Goal: Information Seeking & Learning: Learn about a topic

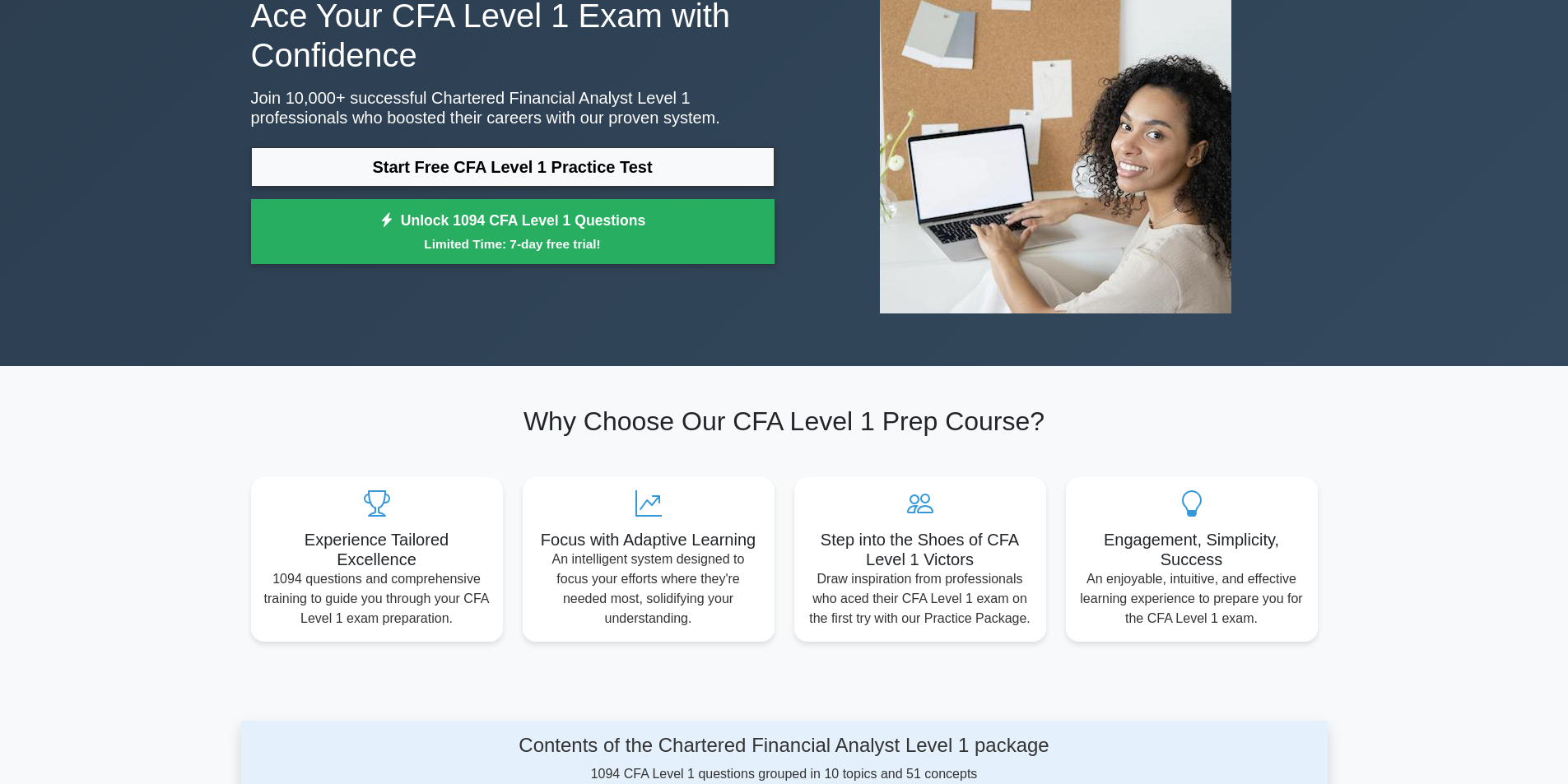
scroll to position [164, 0]
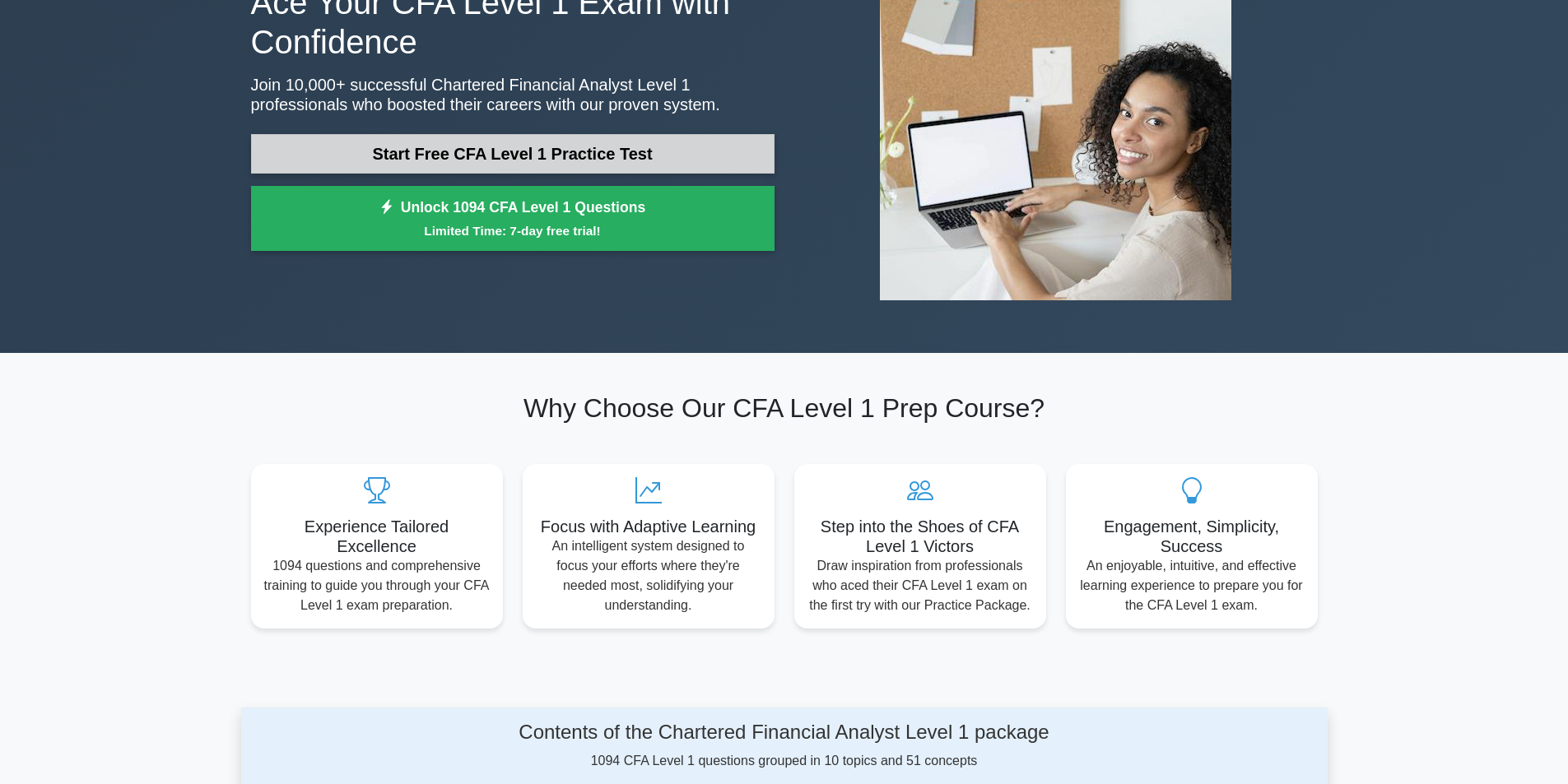
click at [480, 152] on link "Start Free CFA Level 1 Practice Test" at bounding box center [512, 154] width 524 height 40
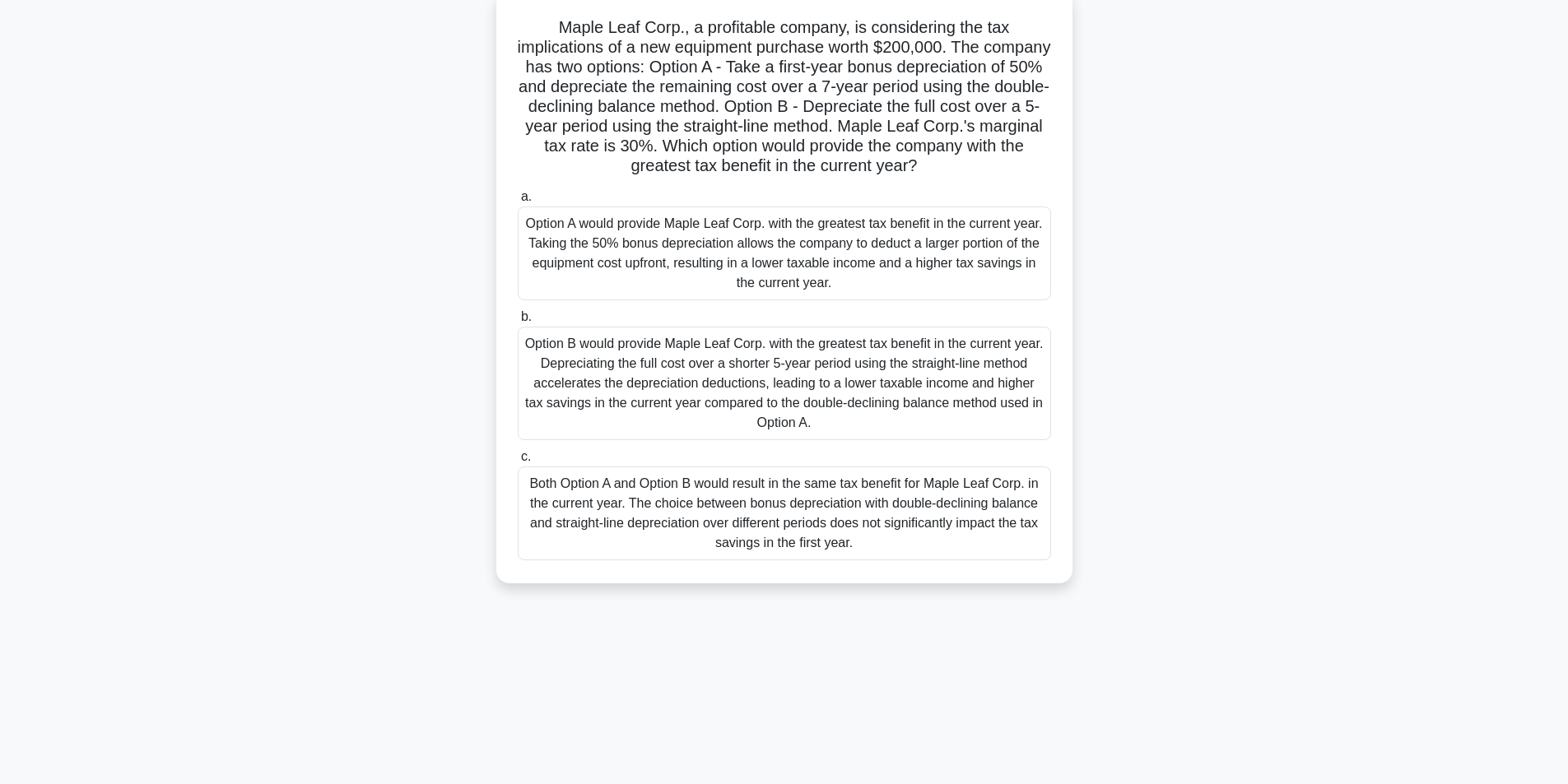
scroll to position [105, 0]
click at [701, 245] on div "Option A would provide Maple Leaf Corp. with the greatest tax benefit in the cu…" at bounding box center [784, 250] width 533 height 93
click at [517, 199] on input "a. Option A would provide Maple Leaf Corp. with the greatest tax benefit in the…" at bounding box center [517, 194] width 0 height 10
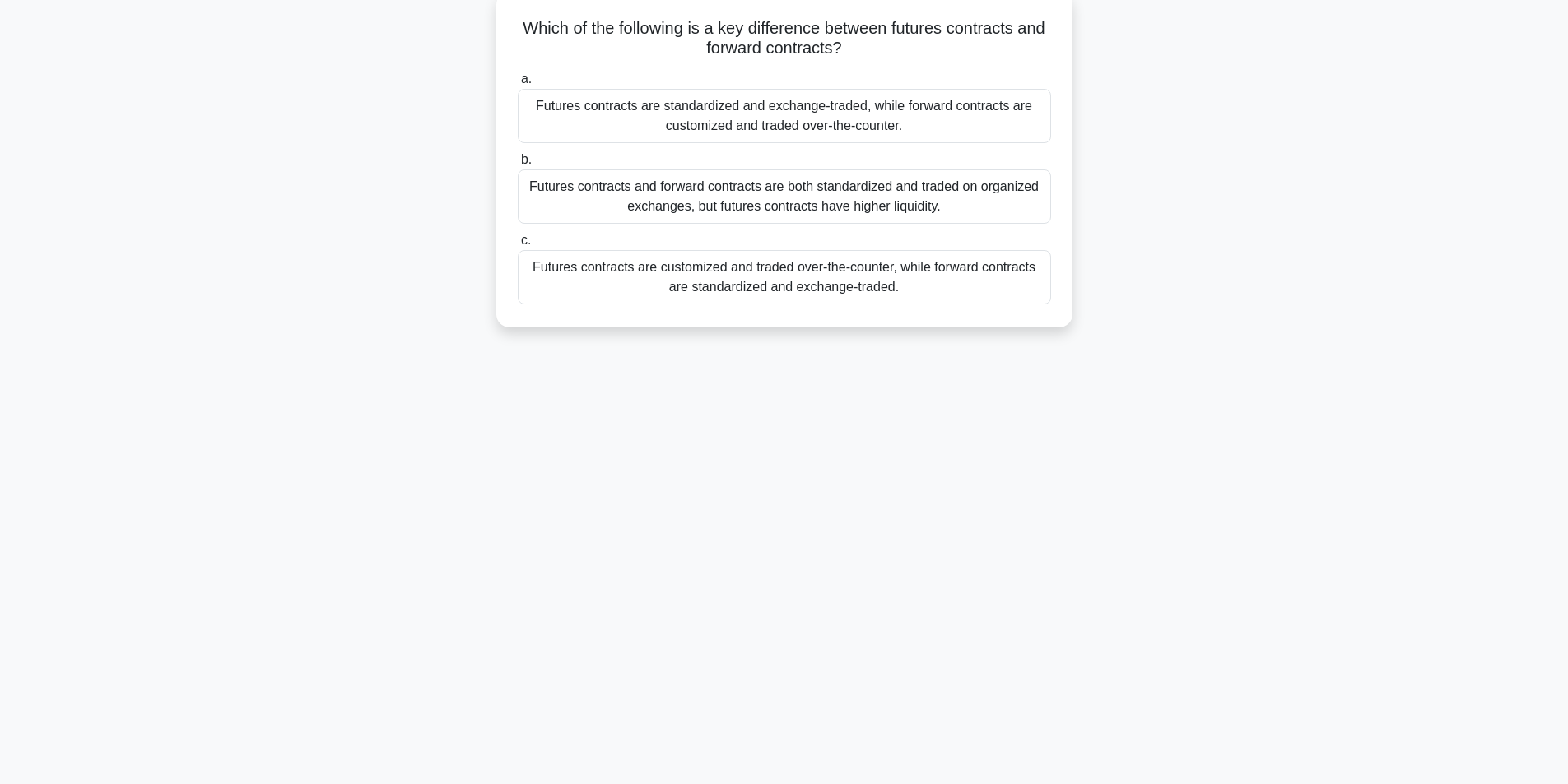
scroll to position [0, 0]
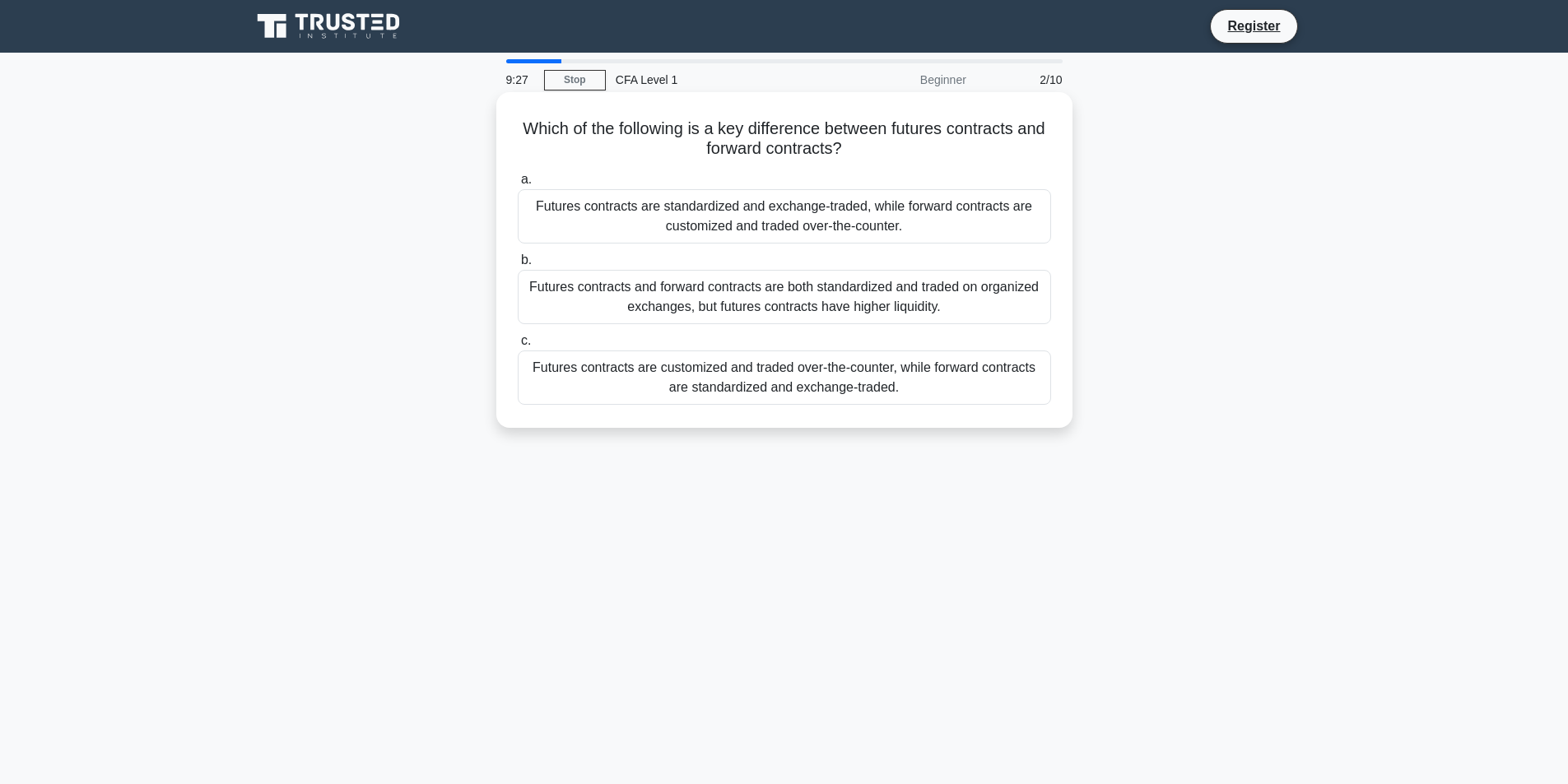
click at [799, 308] on div "Futures contracts and forward contracts are both standardized and traded on org…" at bounding box center [784, 297] width 533 height 55
click at [517, 266] on input "b. Futures contracts and forward contracts are both standardized and traded on …" at bounding box center [517, 260] width 0 height 10
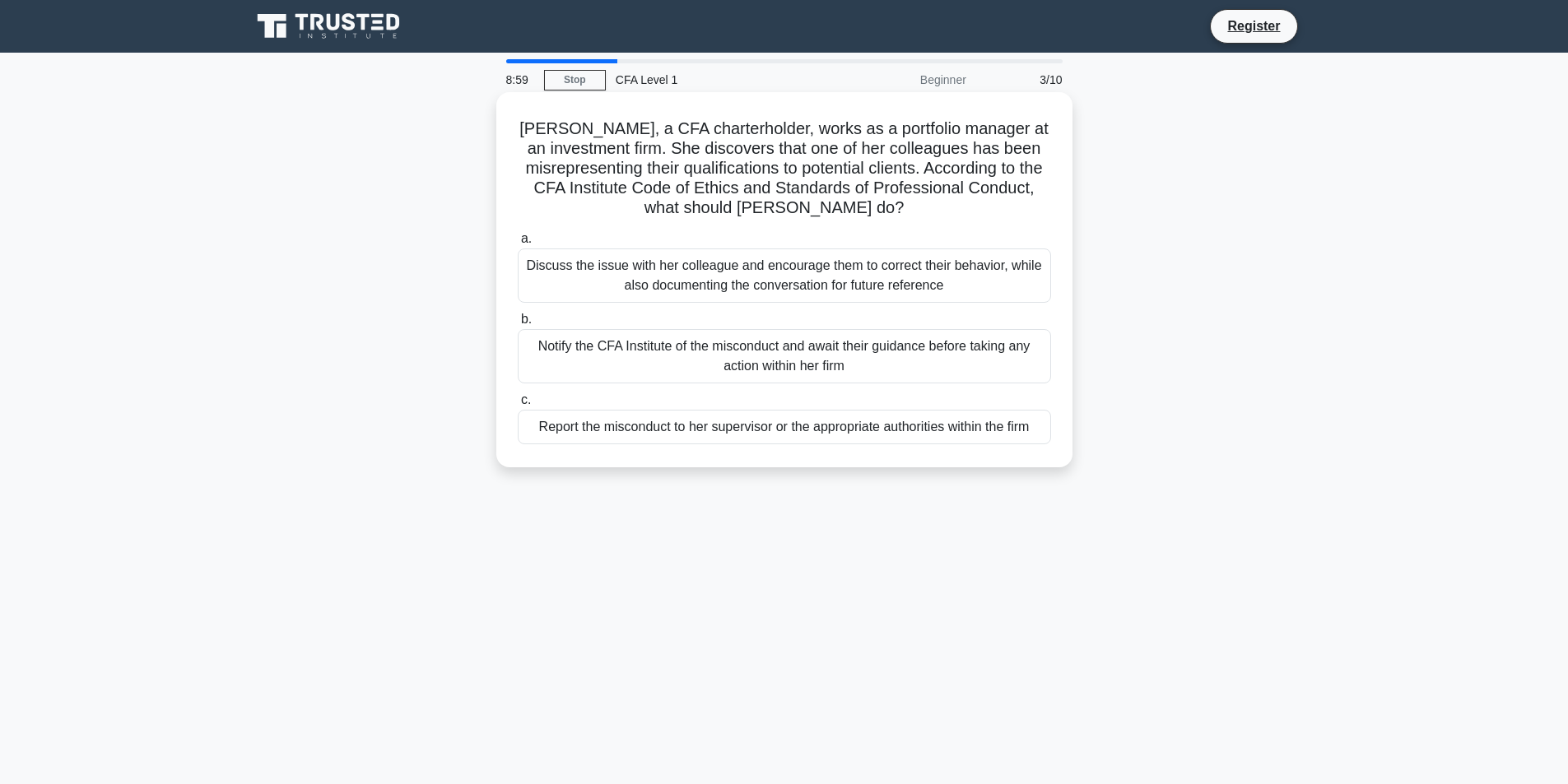
click at [801, 429] on div "Report the misconduct to her supervisor or the appropriate authorities within t…" at bounding box center [784, 427] width 533 height 35
click at [517, 406] on input "c. Report the misconduct to her supervisor or the appropriate authorities withi…" at bounding box center [517, 401] width 0 height 10
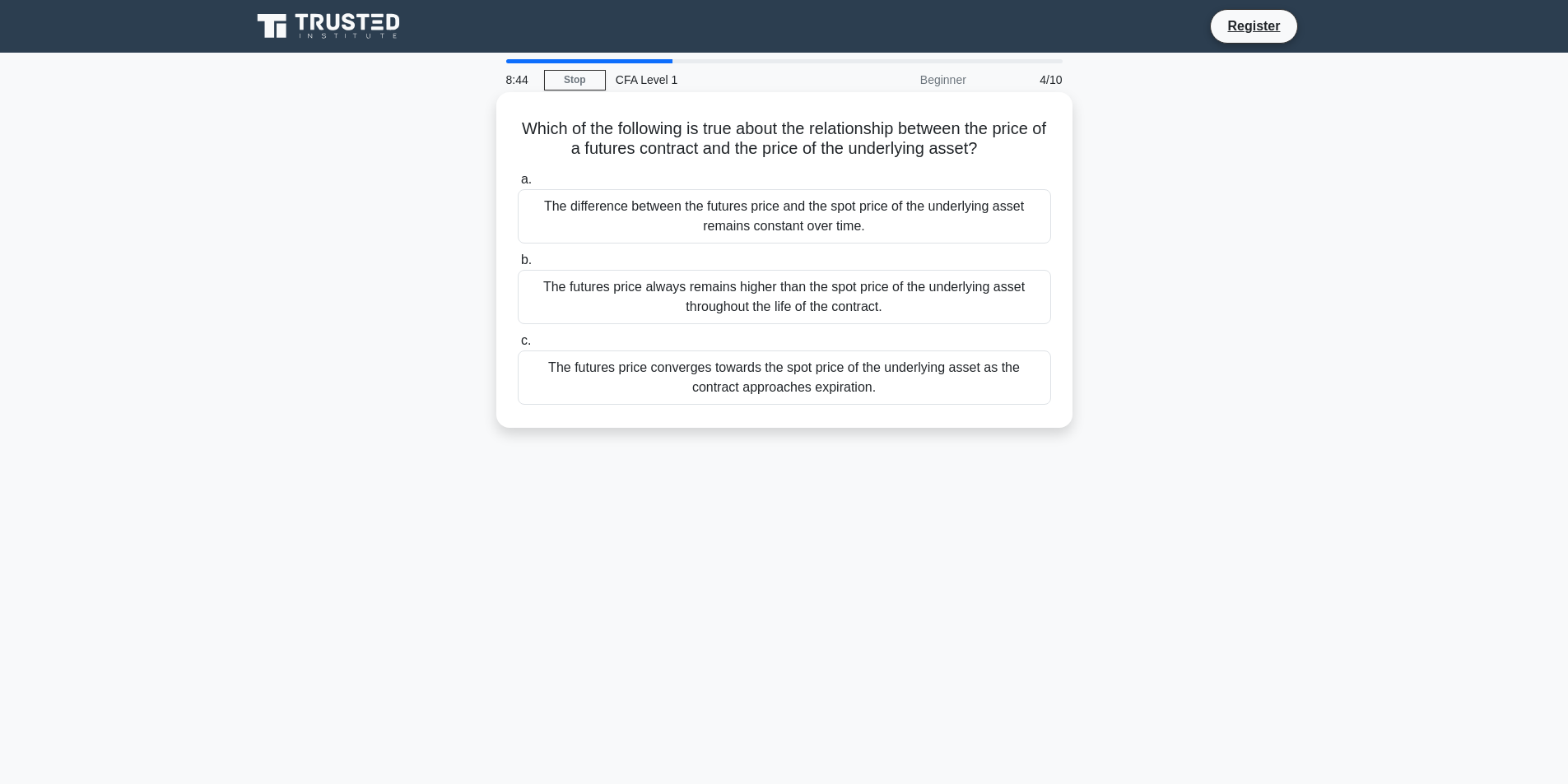
click at [764, 386] on div "The futures price converges towards the spot price of the underlying asset as t…" at bounding box center [784, 377] width 533 height 55
click at [517, 346] on input "c. The futures price converges towards the spot price of the underlying asset a…" at bounding box center [517, 341] width 0 height 10
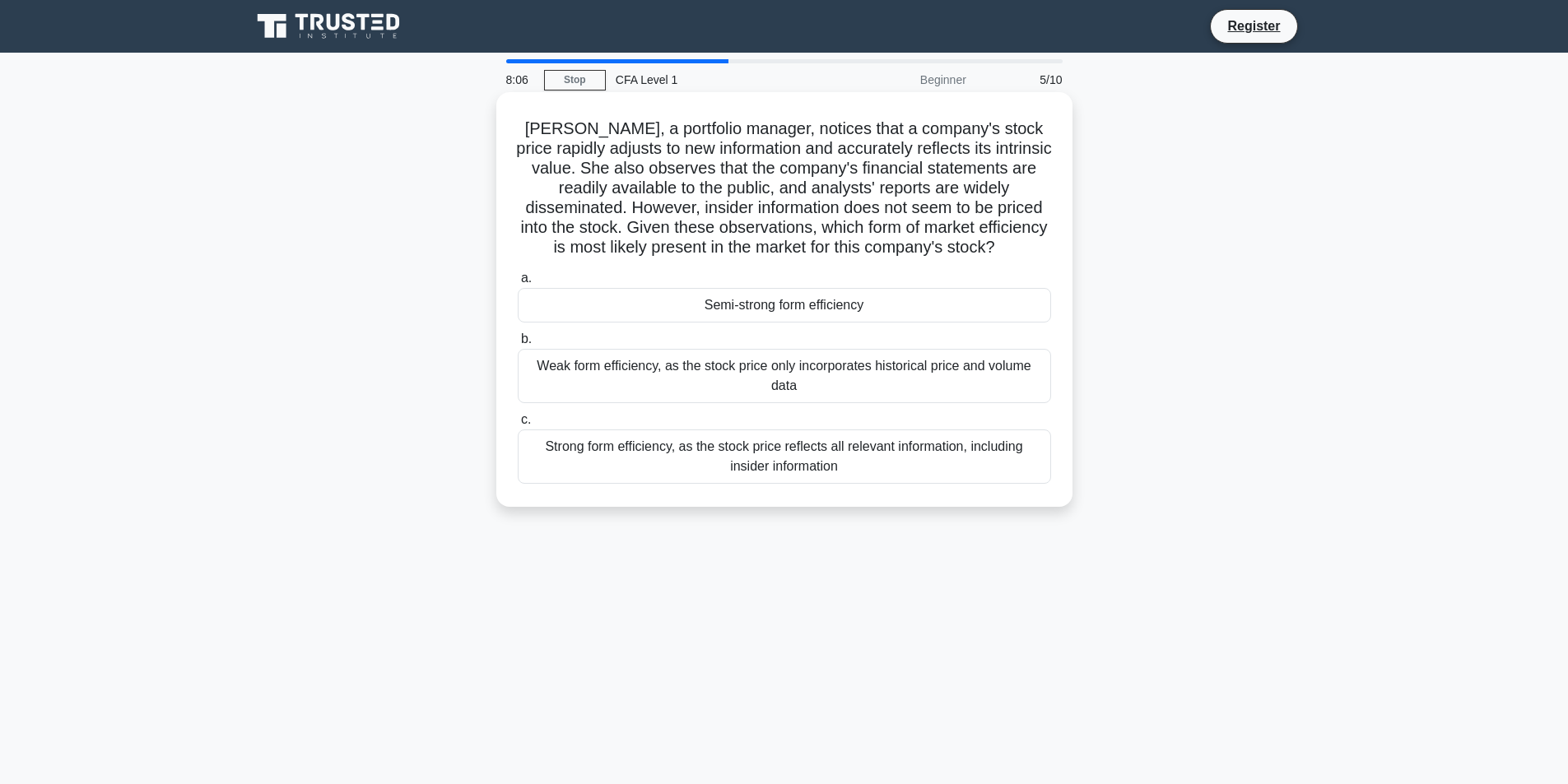
click at [790, 300] on div "Semi-strong form efficiency" at bounding box center [784, 305] width 533 height 35
click at [517, 284] on input "a. Semi-strong form efficiency" at bounding box center [517, 279] width 0 height 10
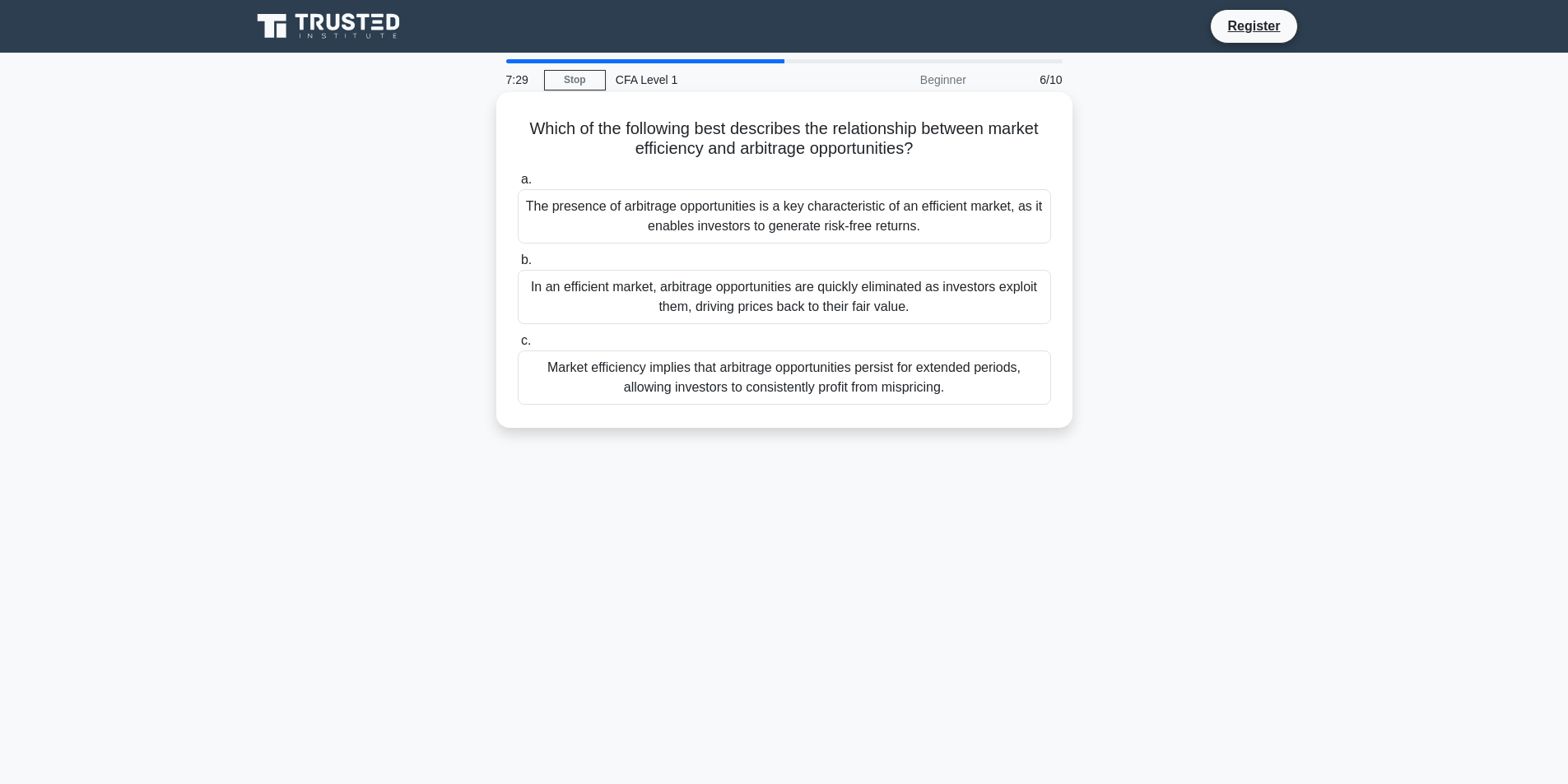
click at [794, 296] on div "In an efficient market, arbitrage opportunities are quickly eliminated as inves…" at bounding box center [784, 297] width 533 height 55
click at [517, 266] on input "b. In an efficient market, arbitrage opportunities are quickly eliminated as in…" at bounding box center [517, 260] width 0 height 10
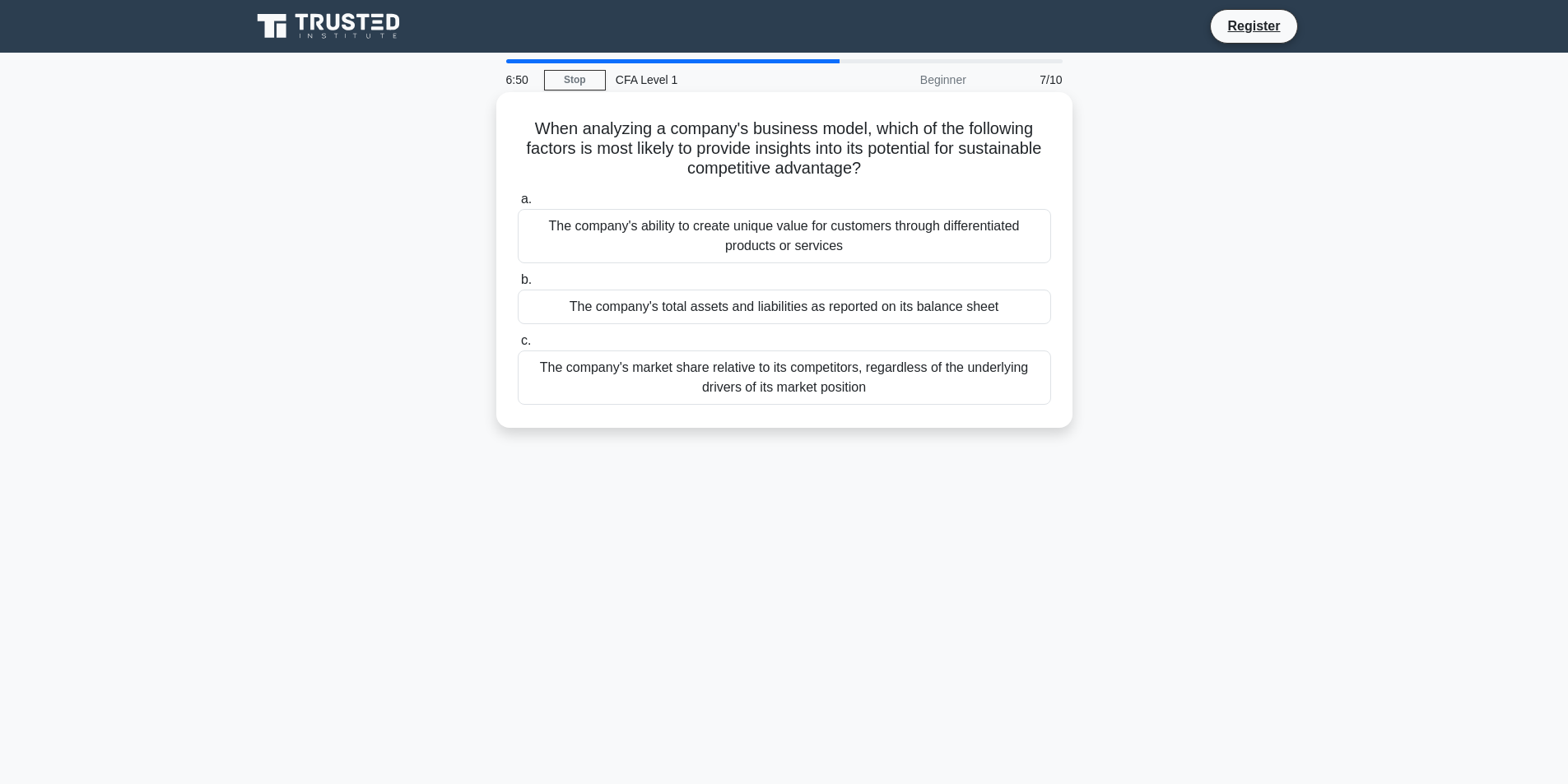
click at [800, 242] on div "The company's ability to create unique value for customers through differentiat…" at bounding box center [784, 236] width 533 height 55
click at [517, 205] on input "a. The company's ability to create unique value for customers through different…" at bounding box center [517, 199] width 0 height 10
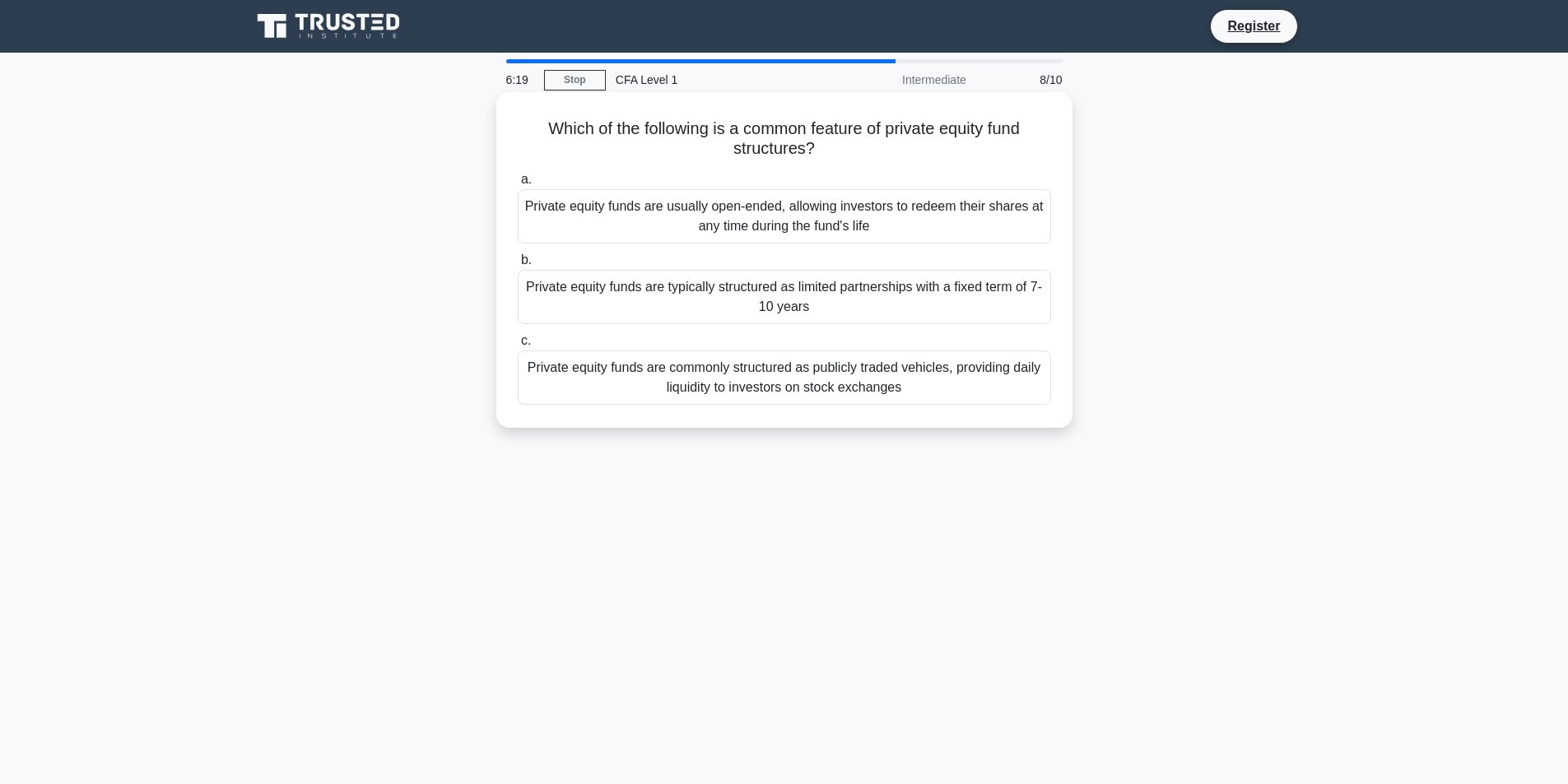
click at [800, 299] on div "Private equity funds are typically structured as limited partnerships with a fi…" at bounding box center [784, 297] width 533 height 55
click at [517, 266] on input "b. Private equity funds are typically structured as limited partnerships with a…" at bounding box center [517, 260] width 0 height 10
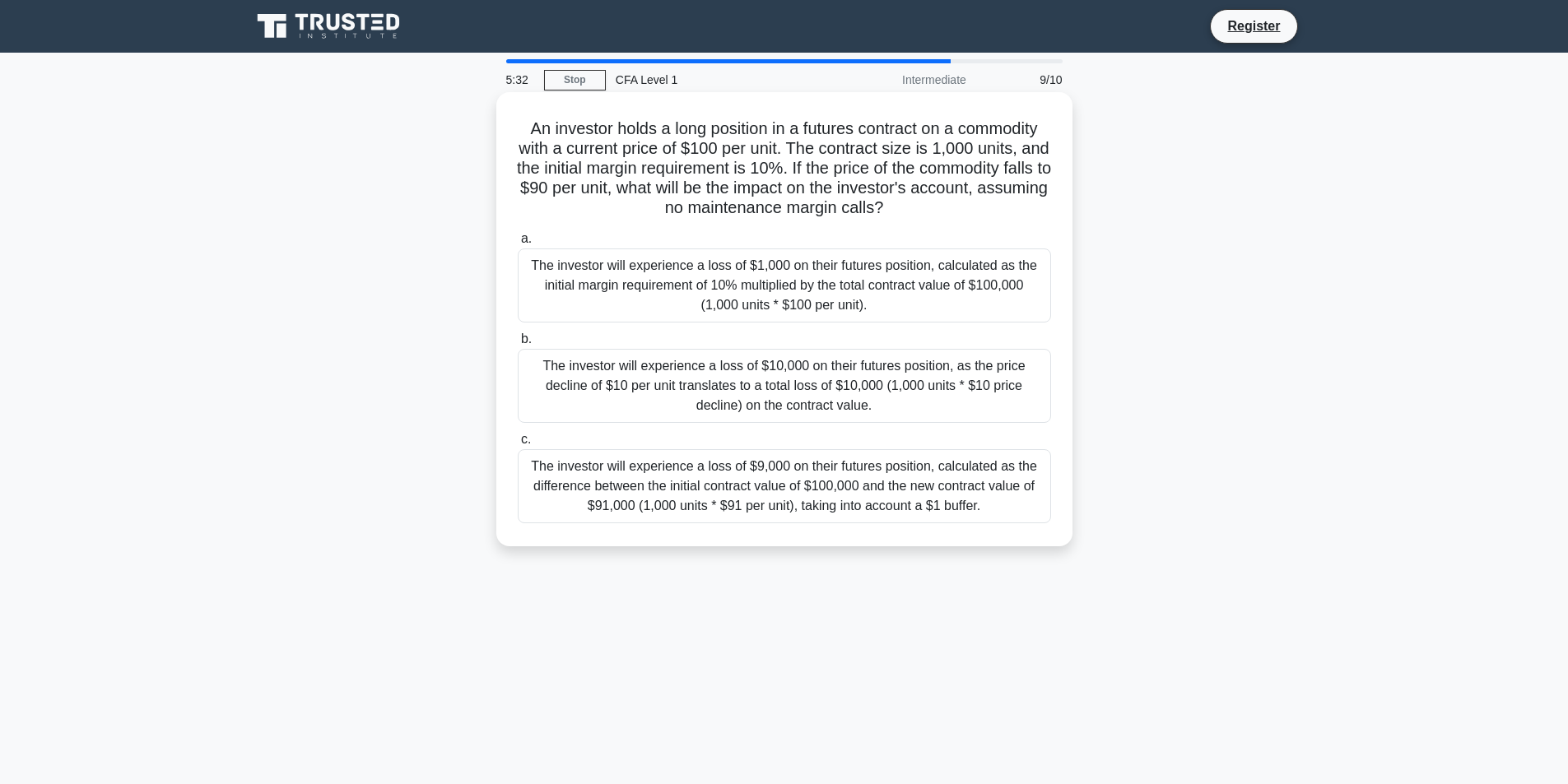
click at [740, 402] on div "The investor will experience a loss of $10,000 on their futures position, as th…" at bounding box center [784, 386] width 533 height 74
click at [517, 345] on input "b. The investor will experience a loss of $10,000 on their futures position, as…" at bounding box center [517, 339] width 0 height 10
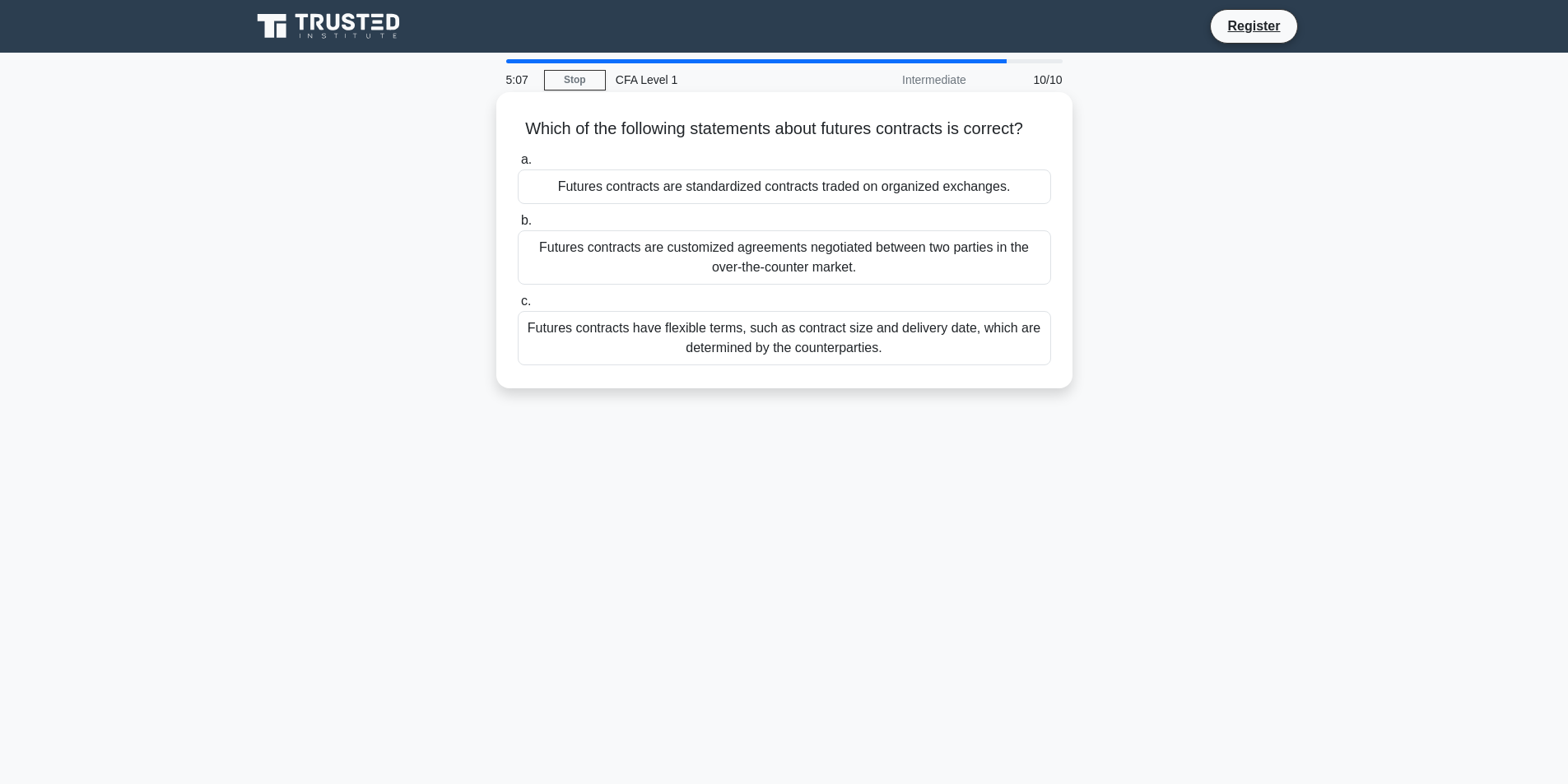
click at [840, 361] on div "Futures contracts have flexible terms, such as contract size and delivery date,…" at bounding box center [784, 338] width 533 height 55
click at [517, 307] on input "c. Futures contracts have flexible terms, such as contract size and delivery da…" at bounding box center [517, 301] width 0 height 10
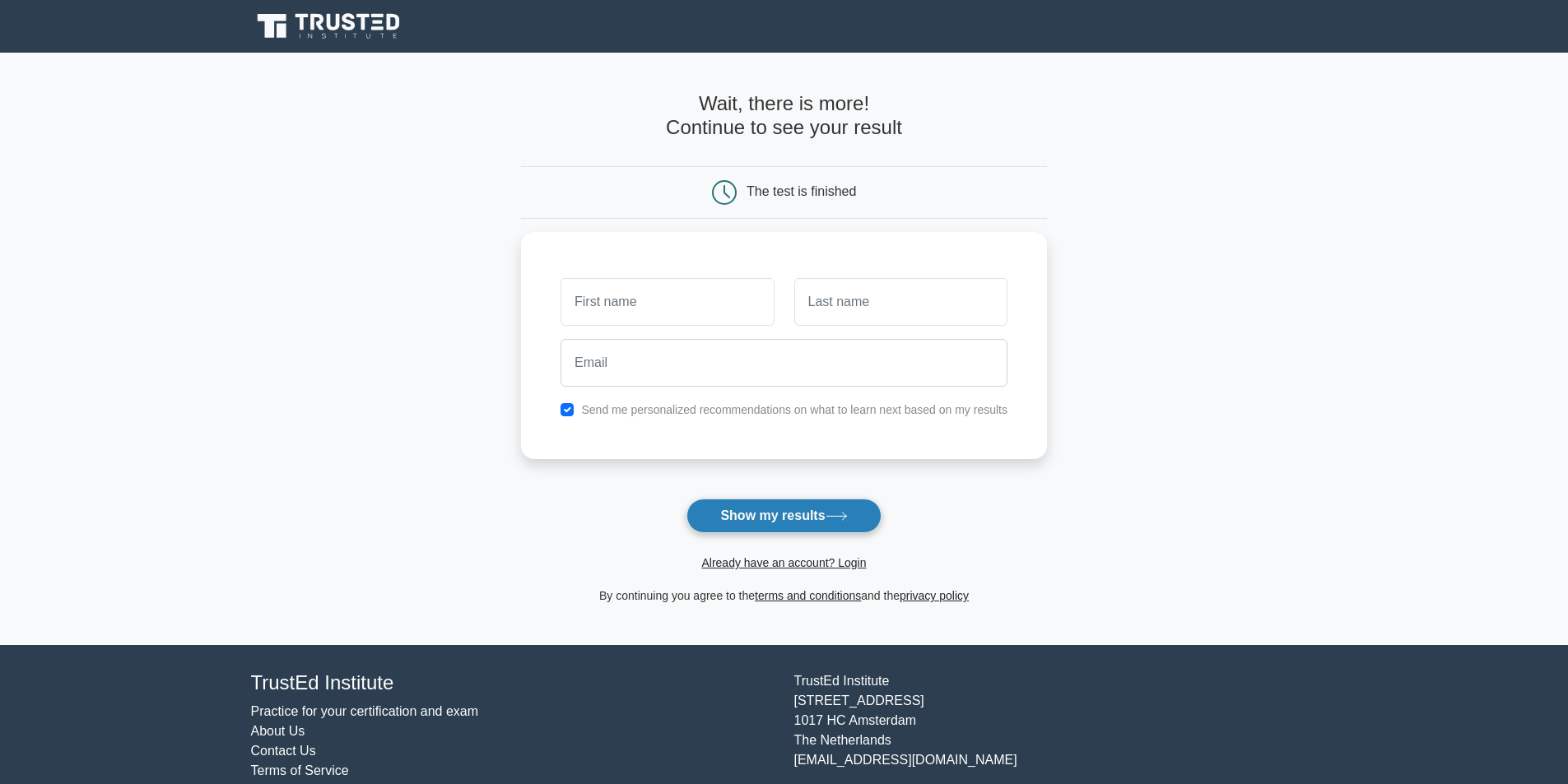
click at [813, 509] on button "Show my results" at bounding box center [783, 516] width 194 height 35
click at [667, 298] on input "text" at bounding box center [667, 298] width 213 height 48
type input "[PERSON_NAME]"
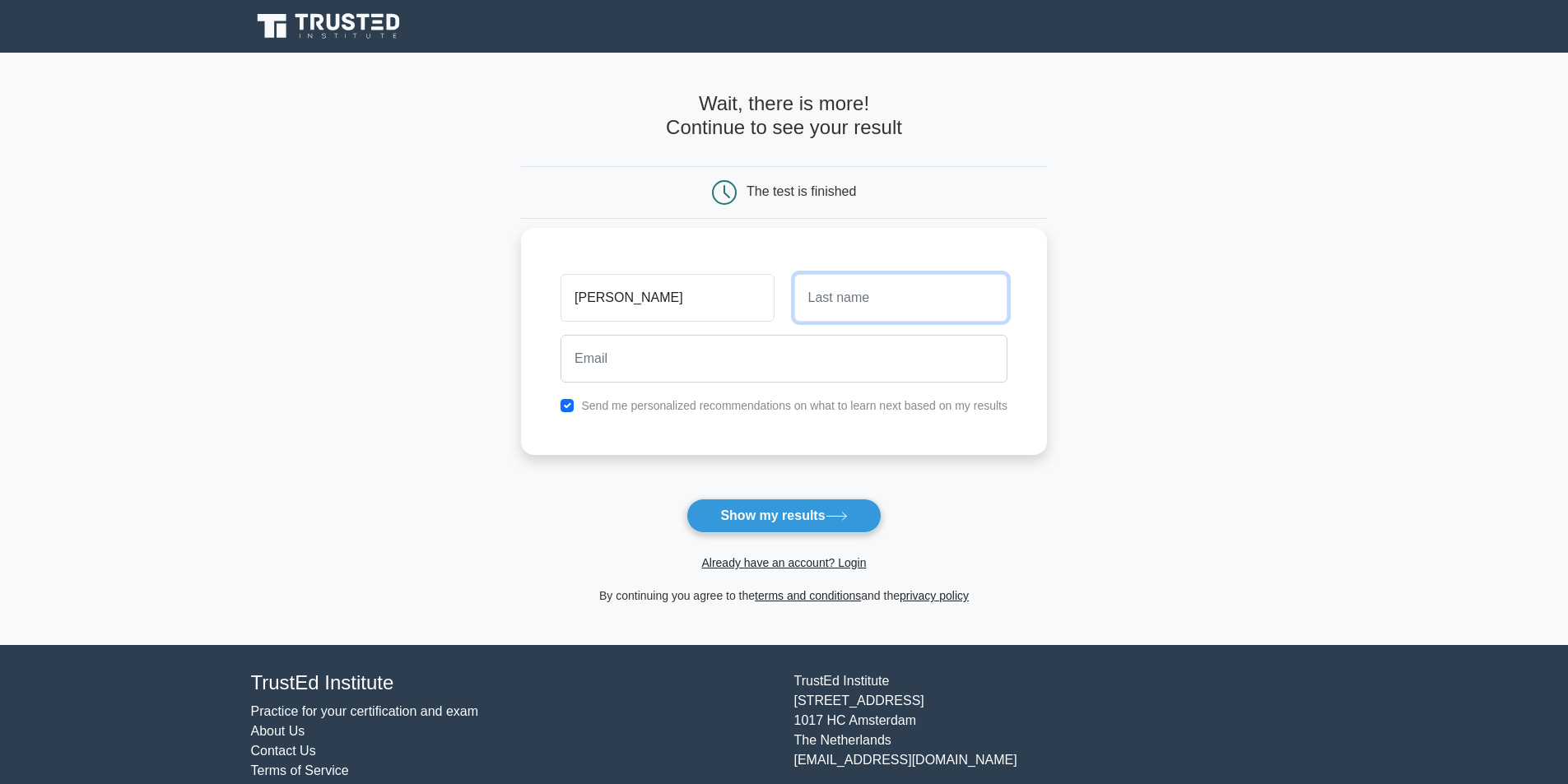
click at [813, 299] on input "text" at bounding box center [901, 298] width 213 height 48
type input "Doncheva"
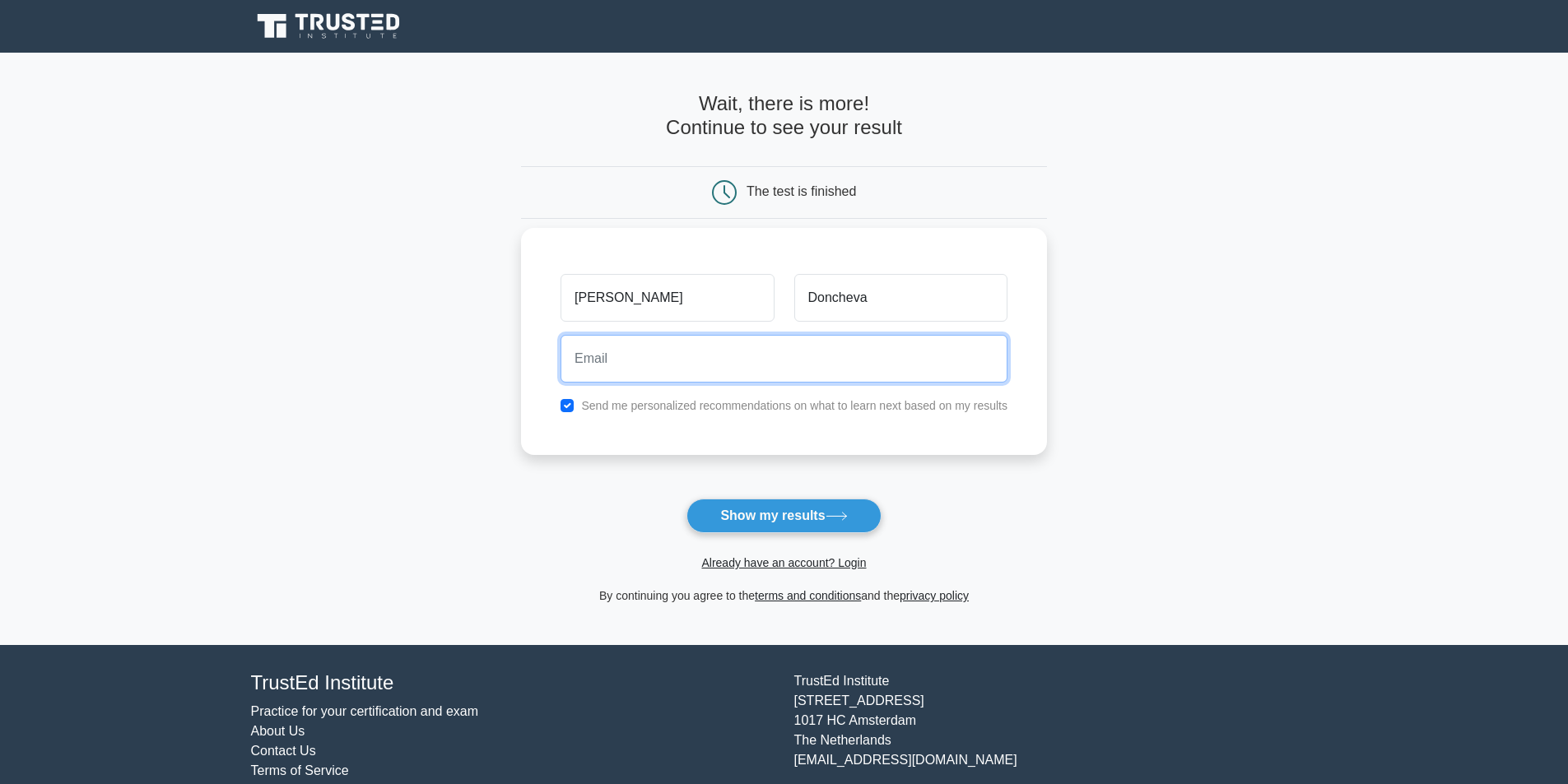
click at [704, 364] on input "email" at bounding box center [784, 358] width 447 height 48
type input "[EMAIL_ADDRESS][DOMAIN_NAME]"
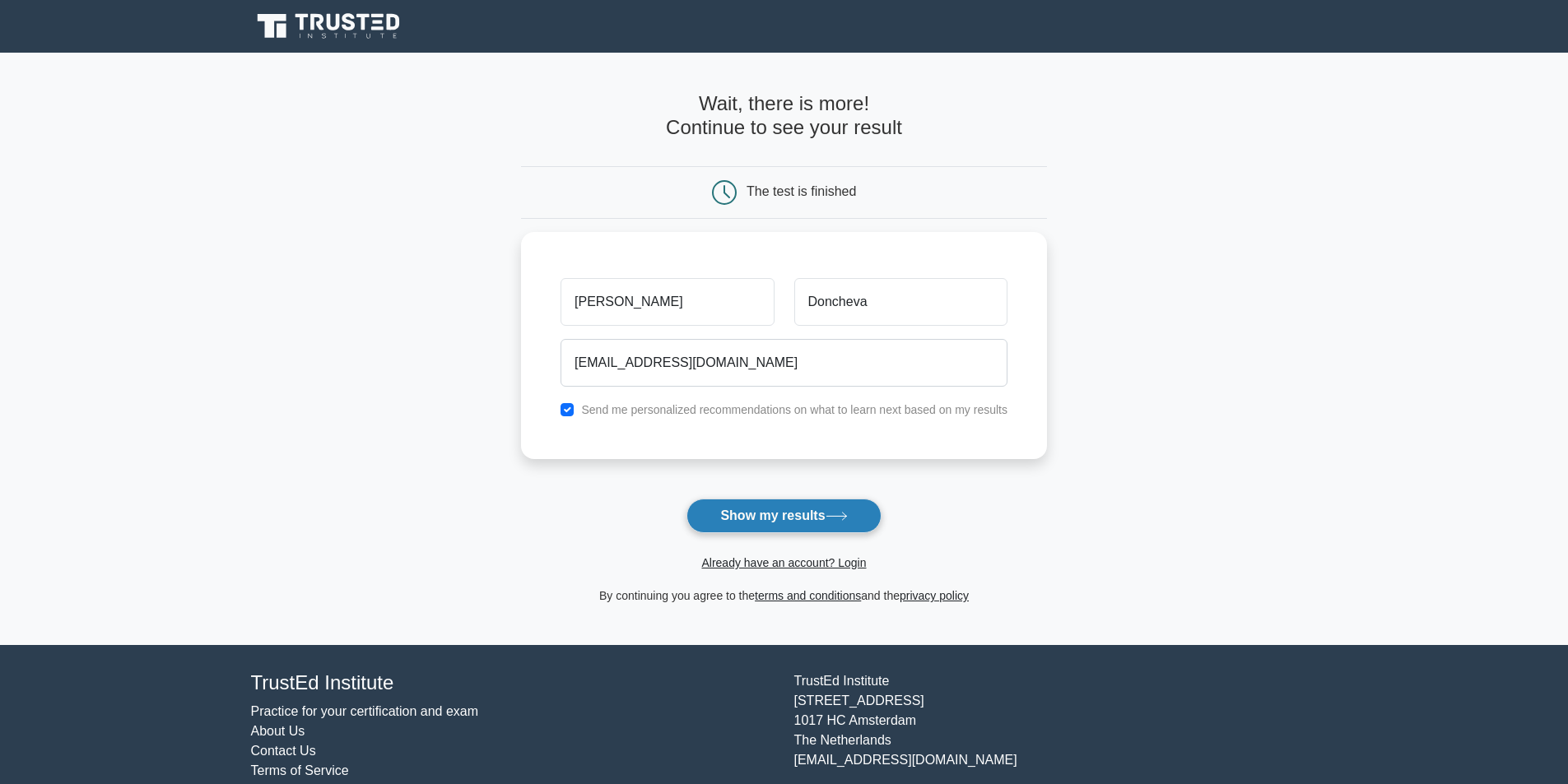
click at [779, 513] on button "Show my results" at bounding box center [783, 516] width 194 height 35
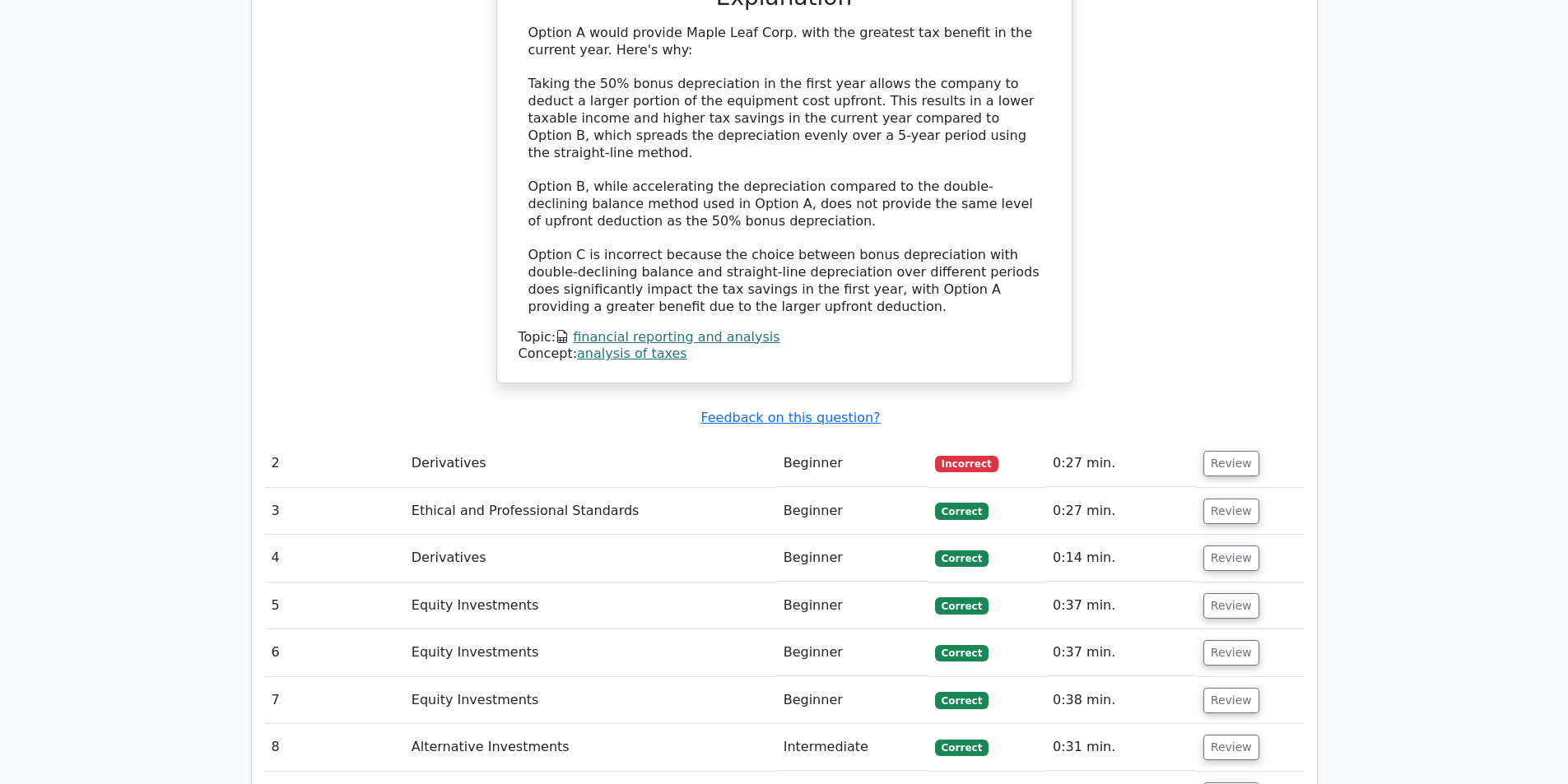
scroll to position [1976, 0]
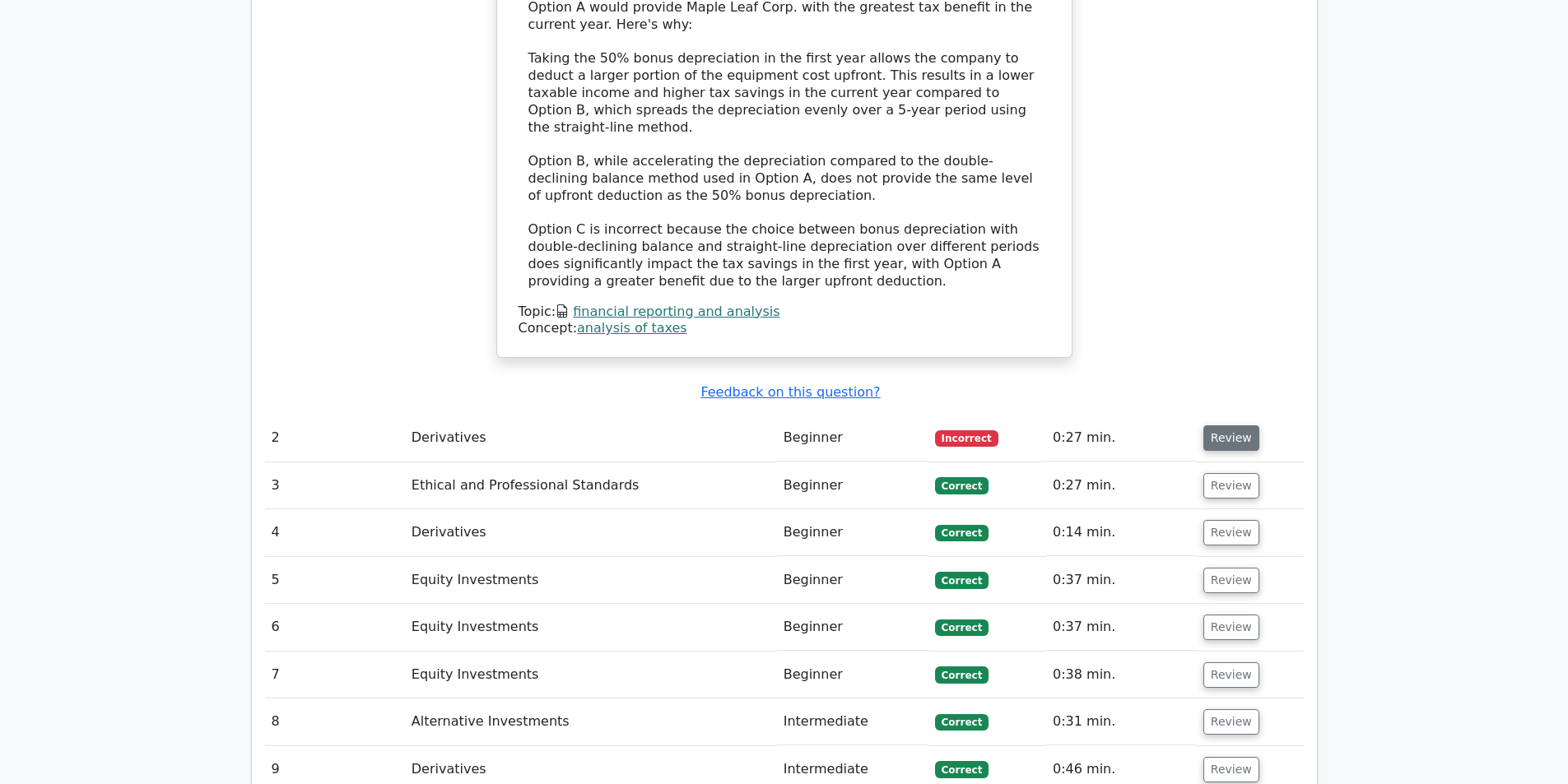
click at [1226, 426] on button "Review" at bounding box center [1231, 438] width 56 height 25
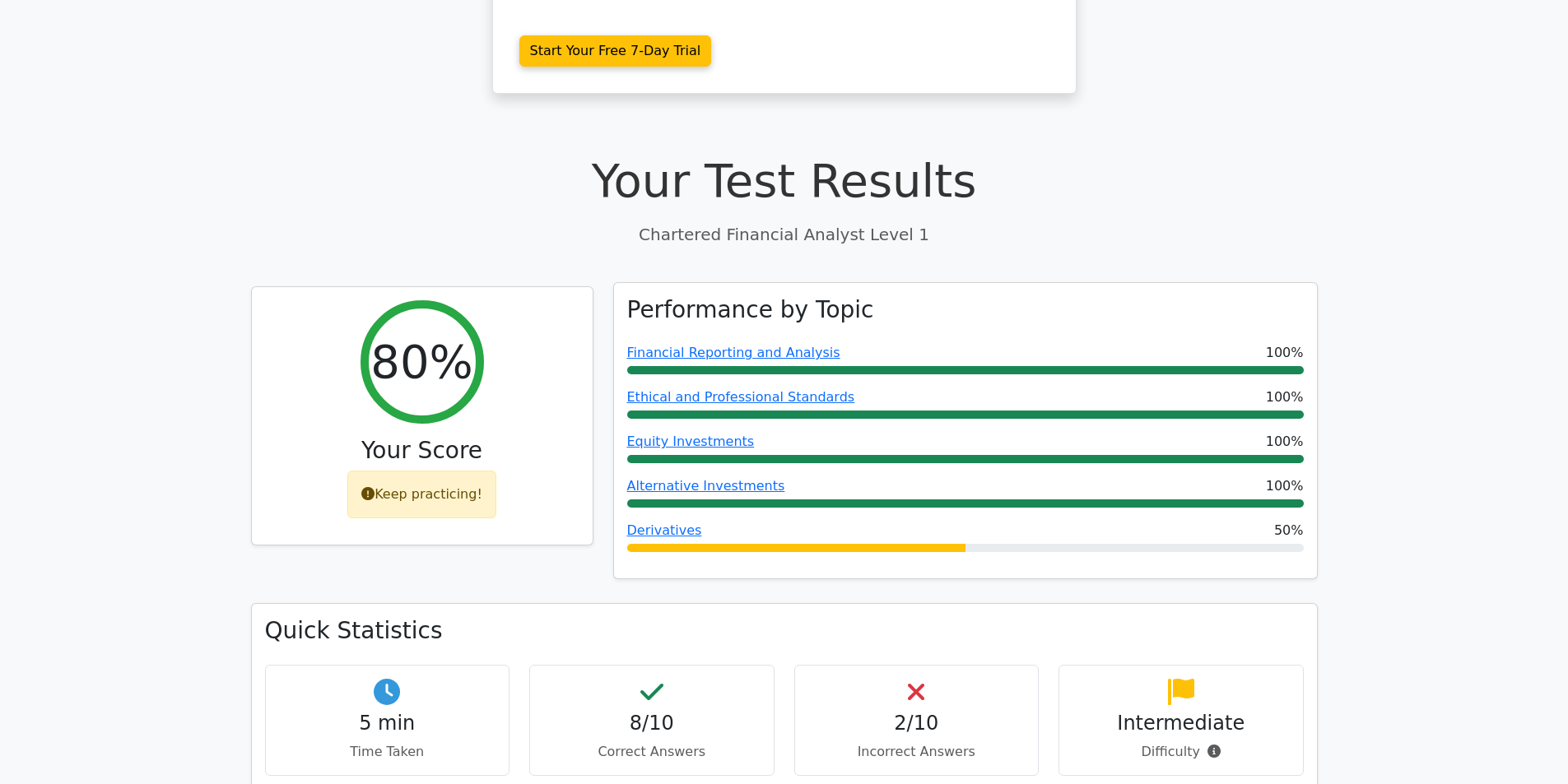
scroll to position [412, 0]
